Goal: Task Accomplishment & Management: Manage account settings

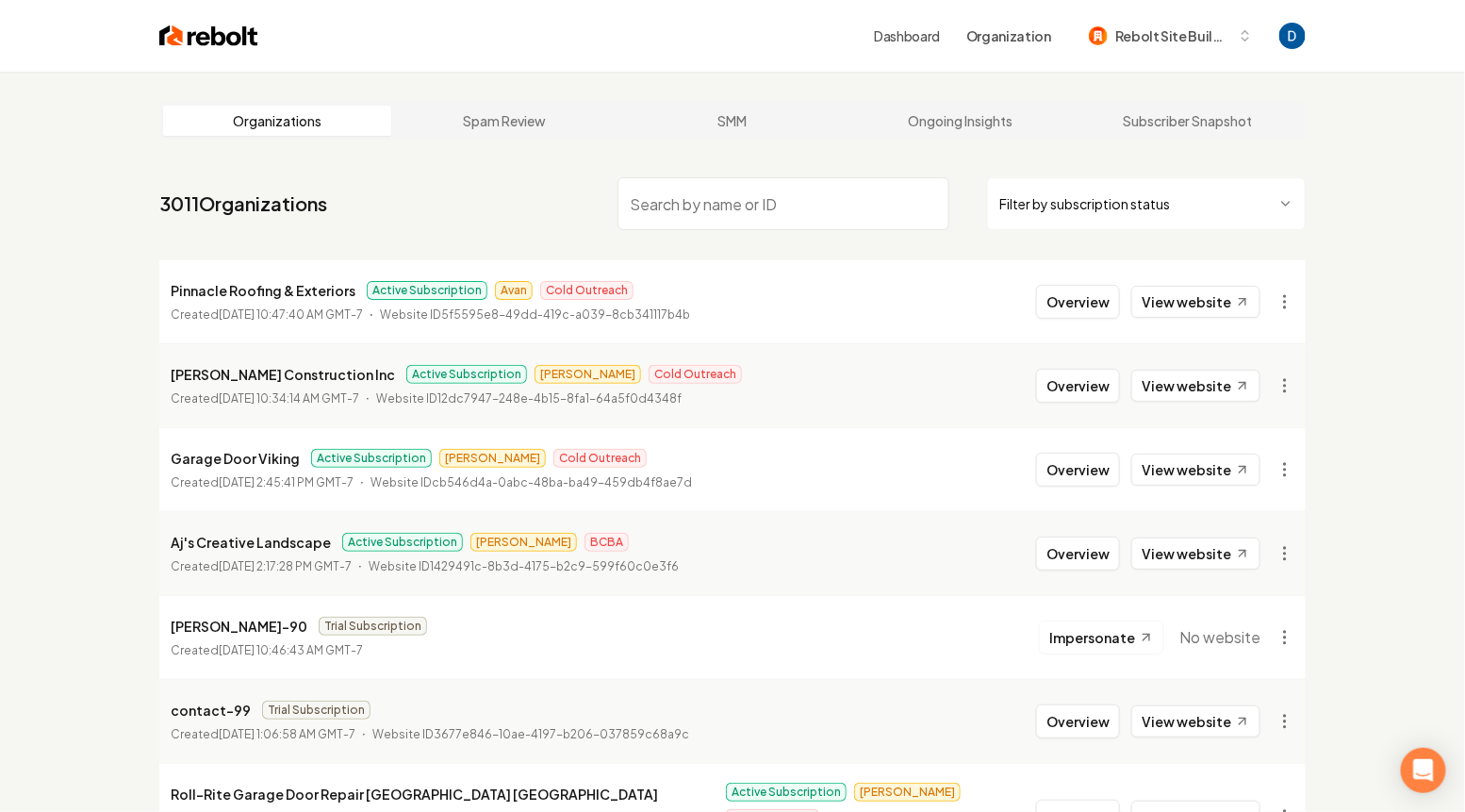
click at [701, 196] on input "search" at bounding box center [784, 203] width 332 height 52
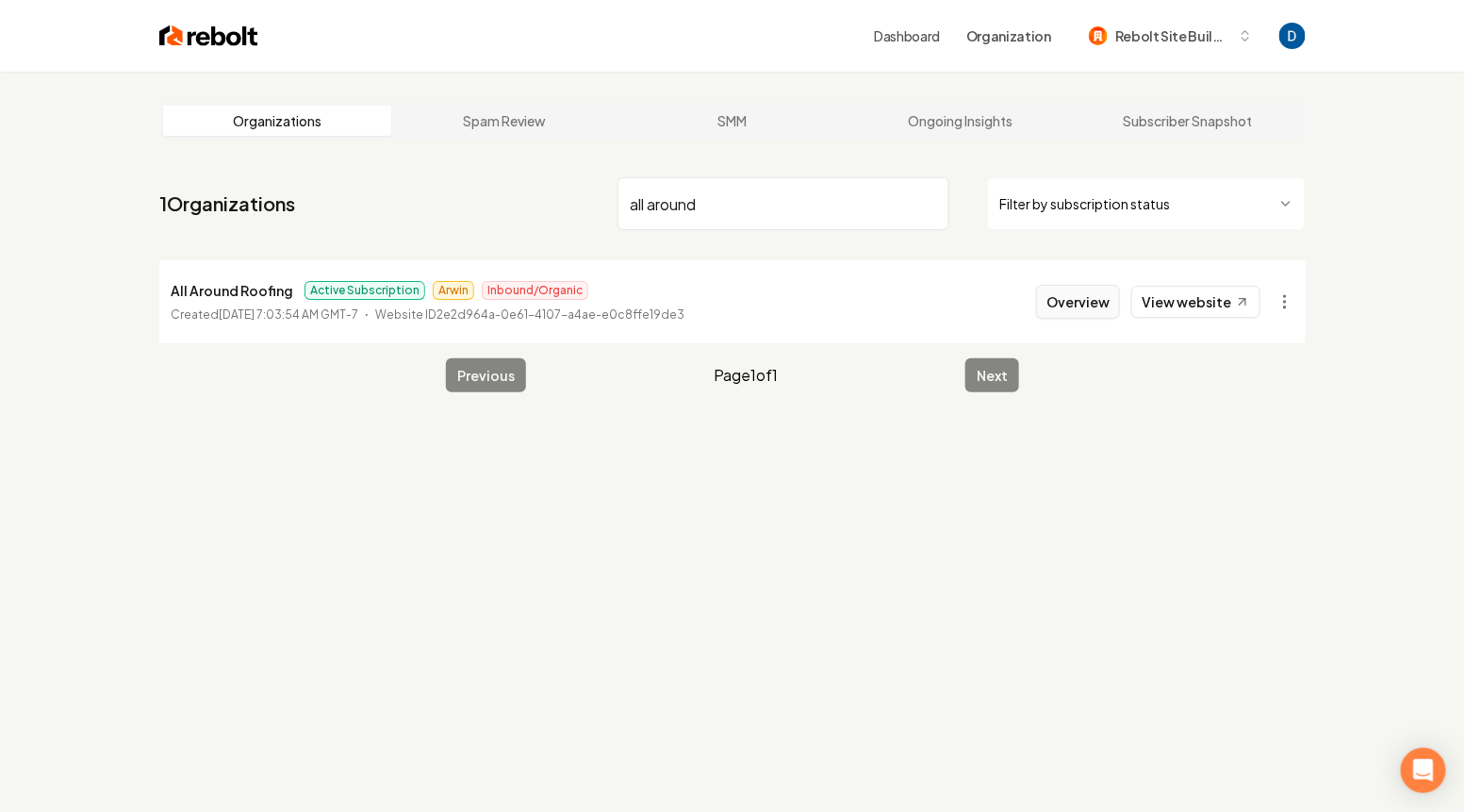
type input "all around"
click at [1064, 288] on button "Overview" at bounding box center [1078, 302] width 84 height 34
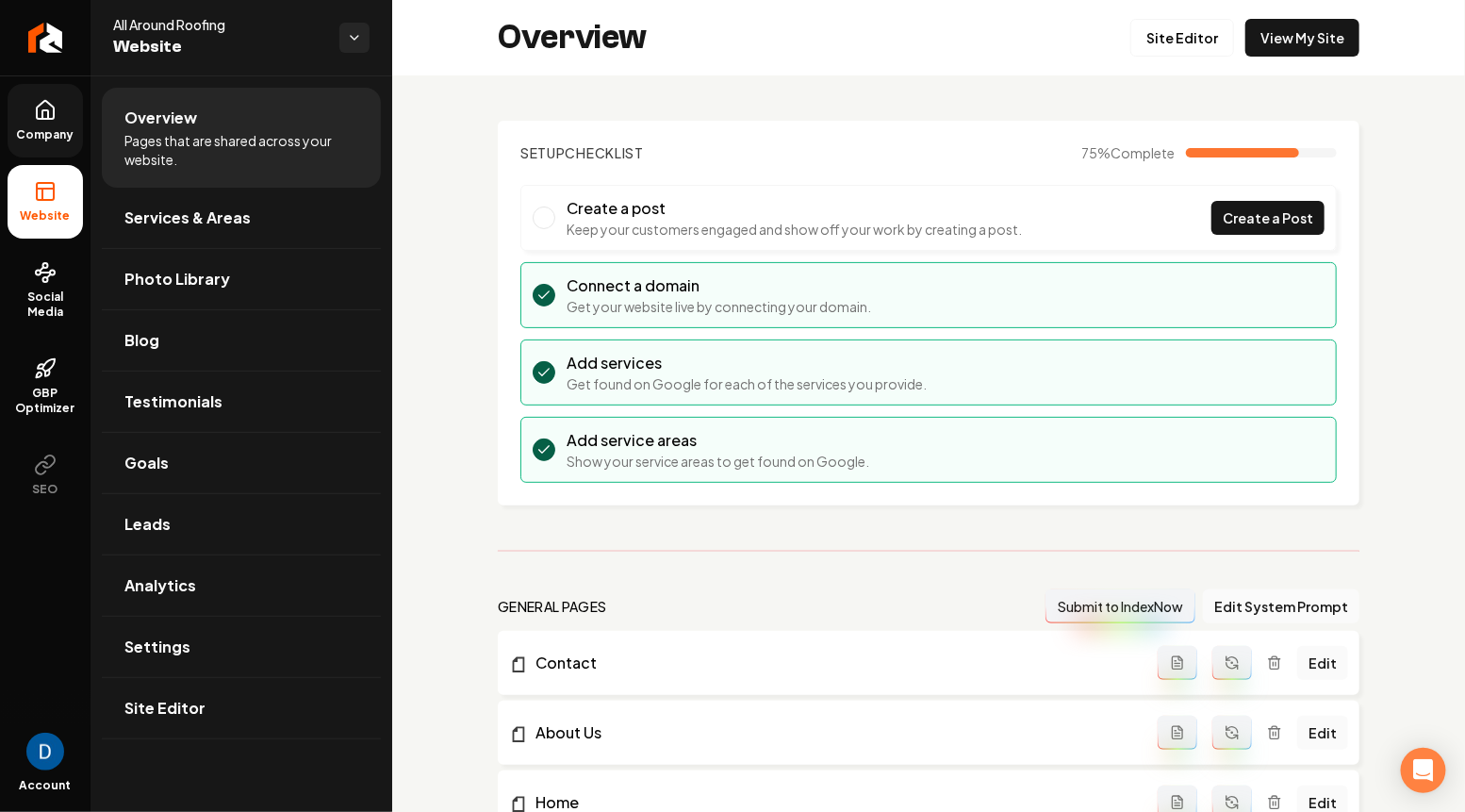
click at [29, 106] on link "Company" at bounding box center [45, 120] width 75 height 73
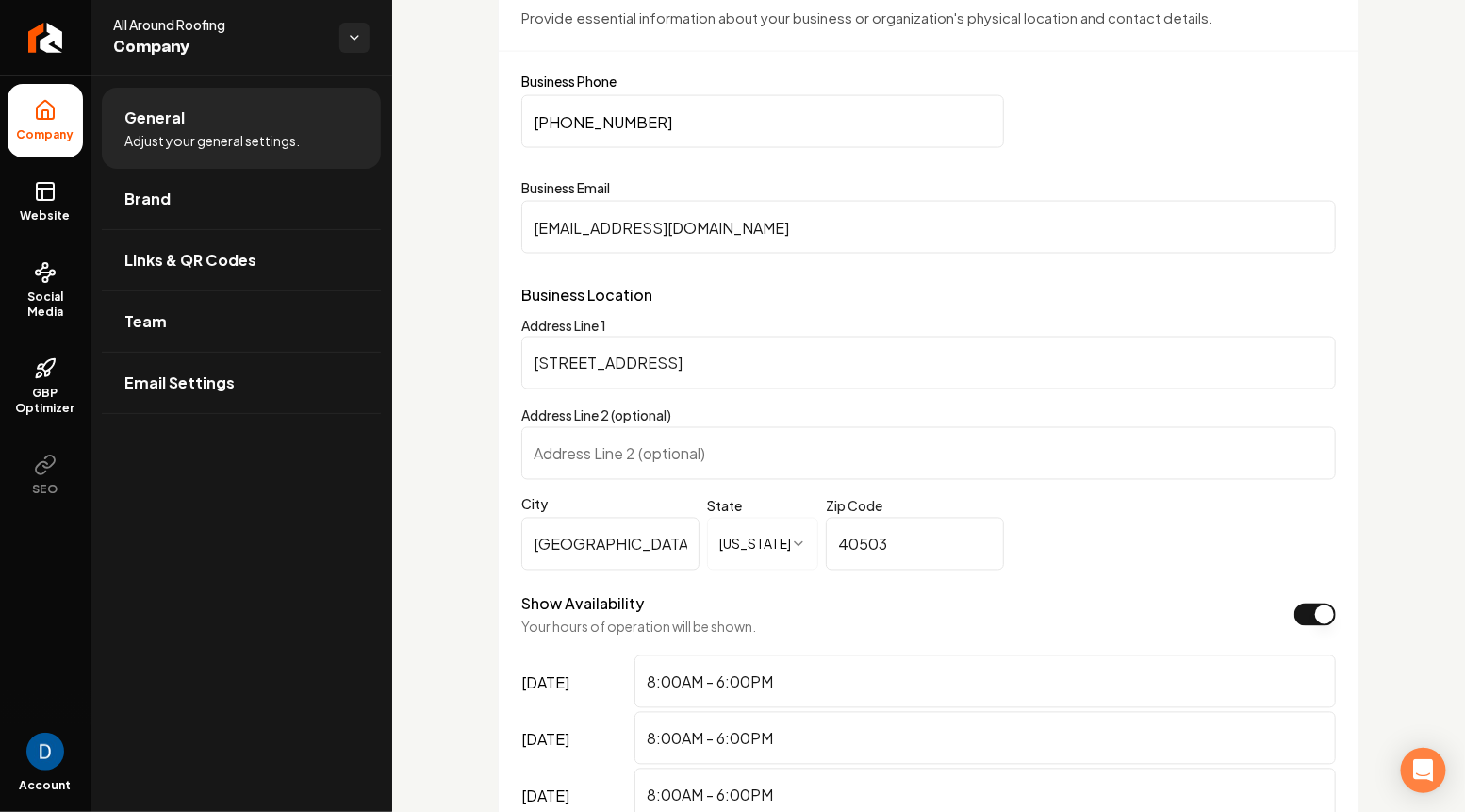
scroll to position [997, 0]
click at [565, 365] on input "[STREET_ADDRESS]" at bounding box center [928, 361] width 814 height 52
paste input "[STREET_ADDRESS]"
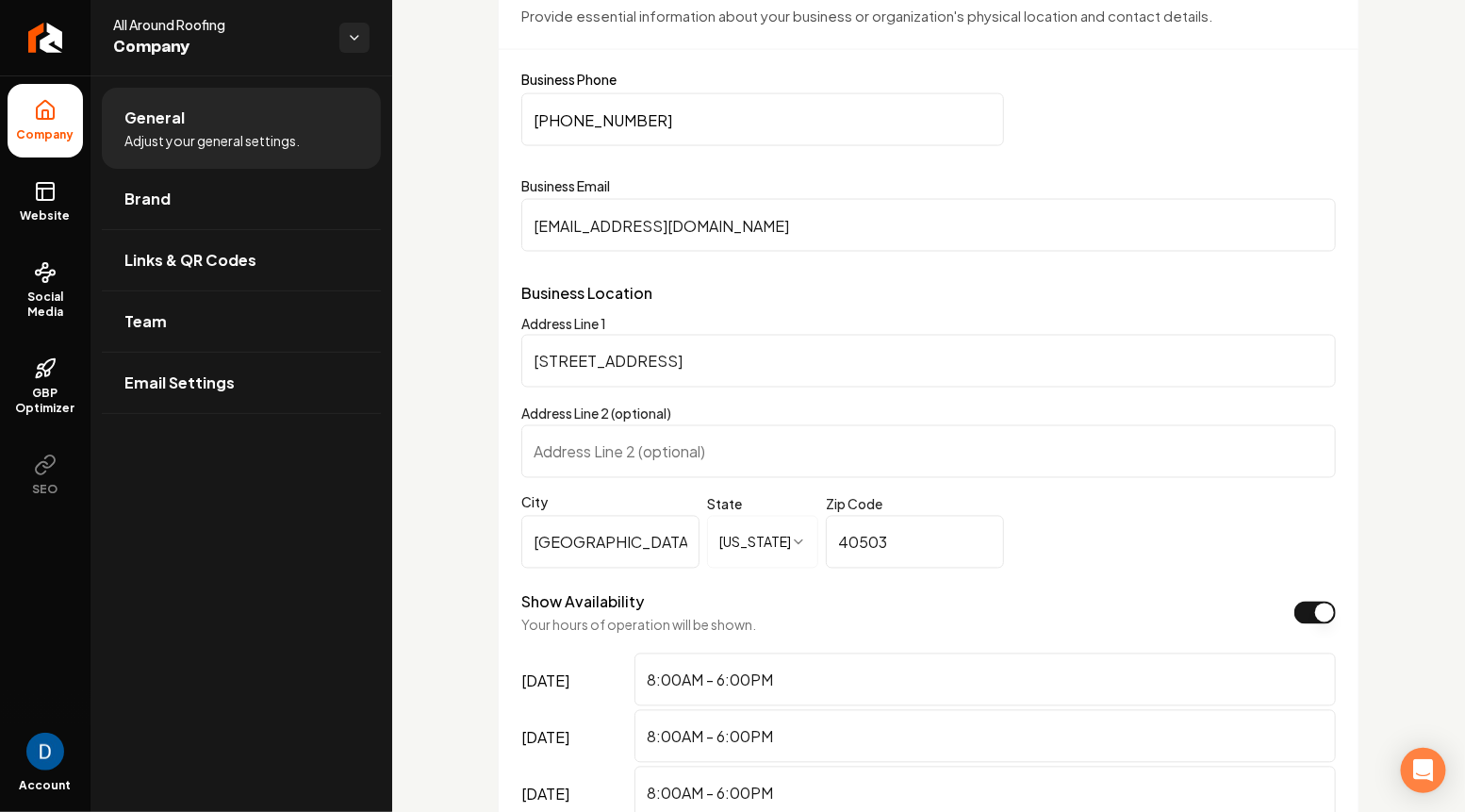
type input "2480 Jacks Creek Pike"
click at [880, 539] on input "40503" at bounding box center [914, 541] width 178 height 52
paste input "15"
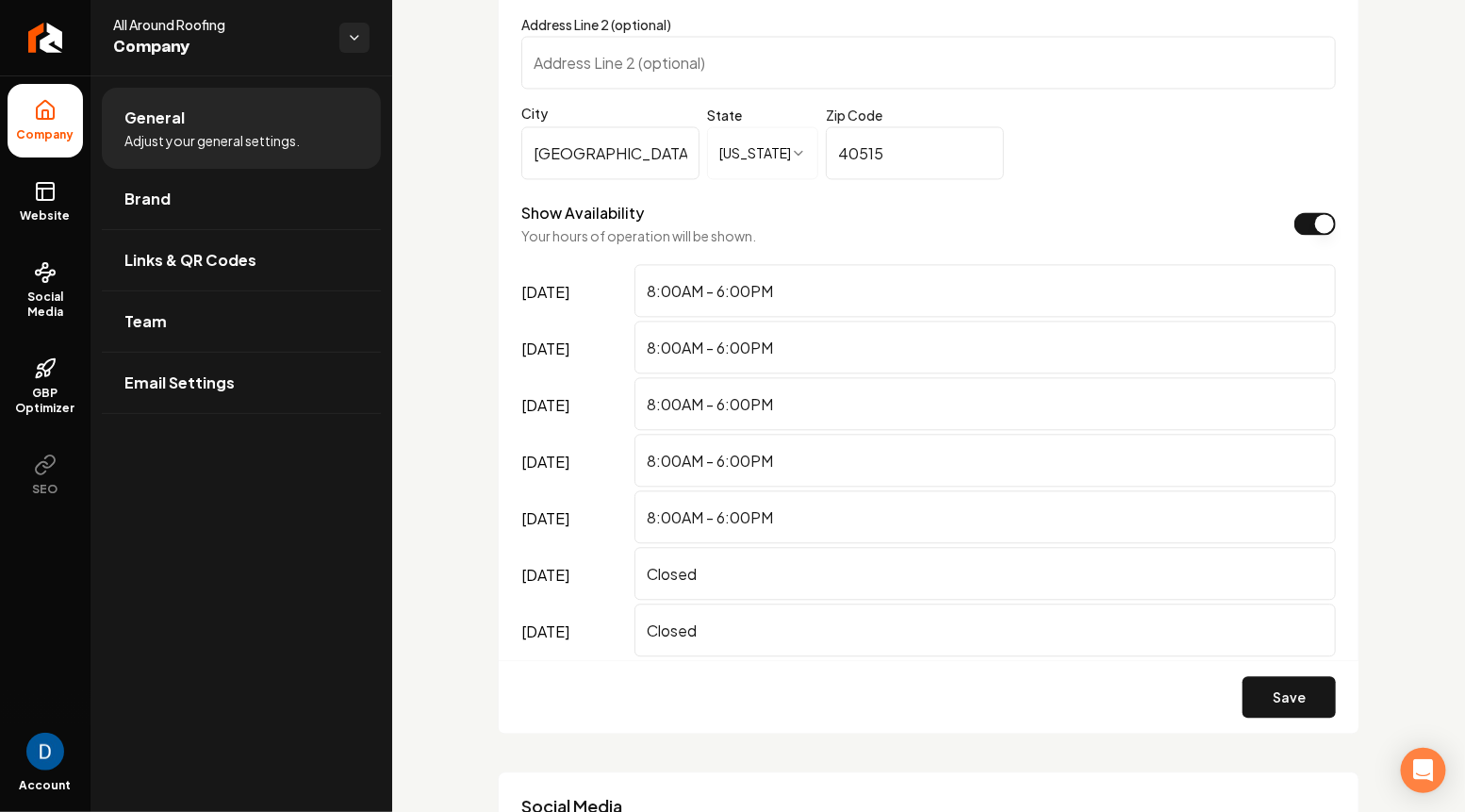
scroll to position [1388, 0]
type input "40515"
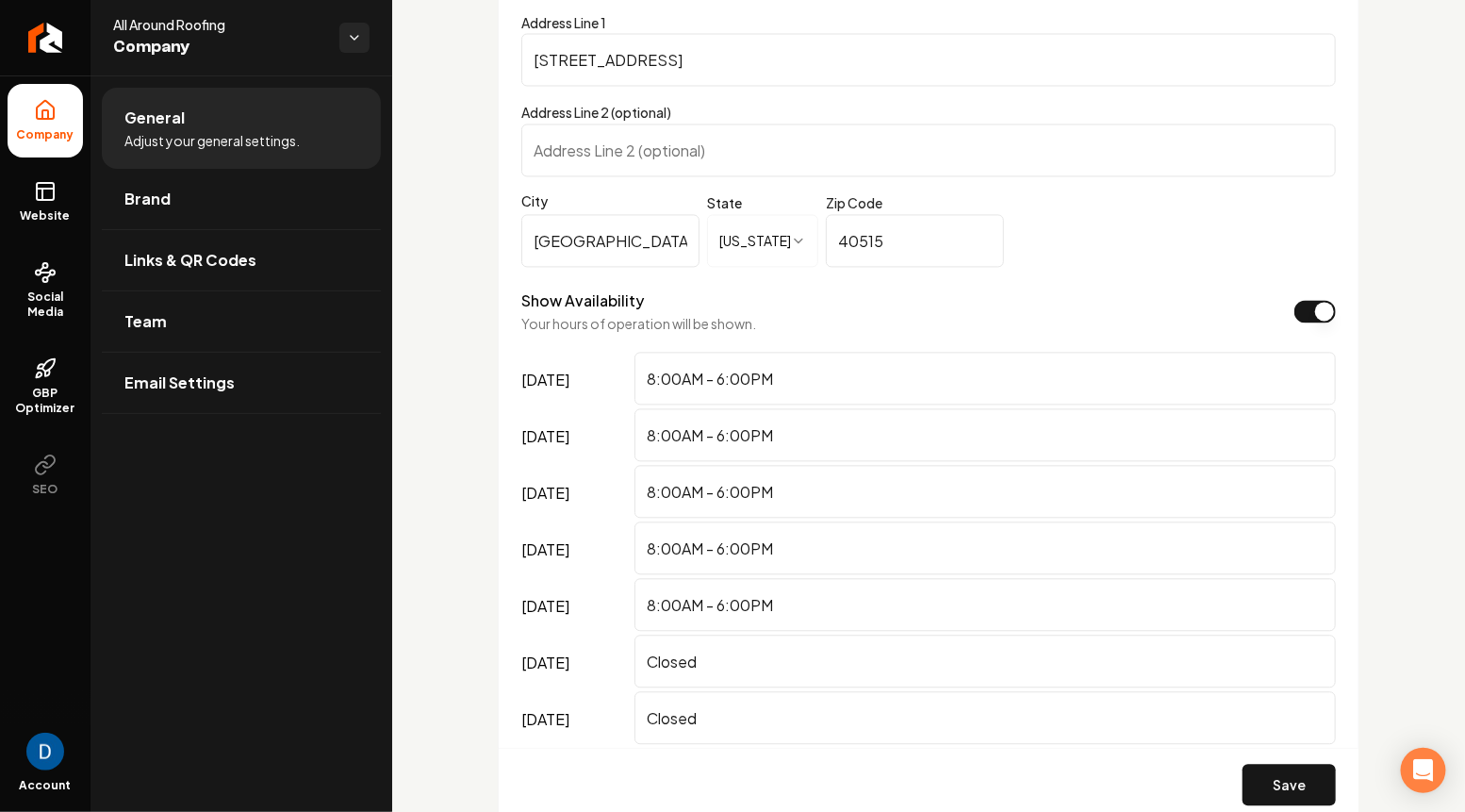
scroll to position [1300, 0]
click at [1273, 781] on button "Save" at bounding box center [1289, 782] width 94 height 41
